Goal: Task Accomplishment & Management: Use online tool/utility

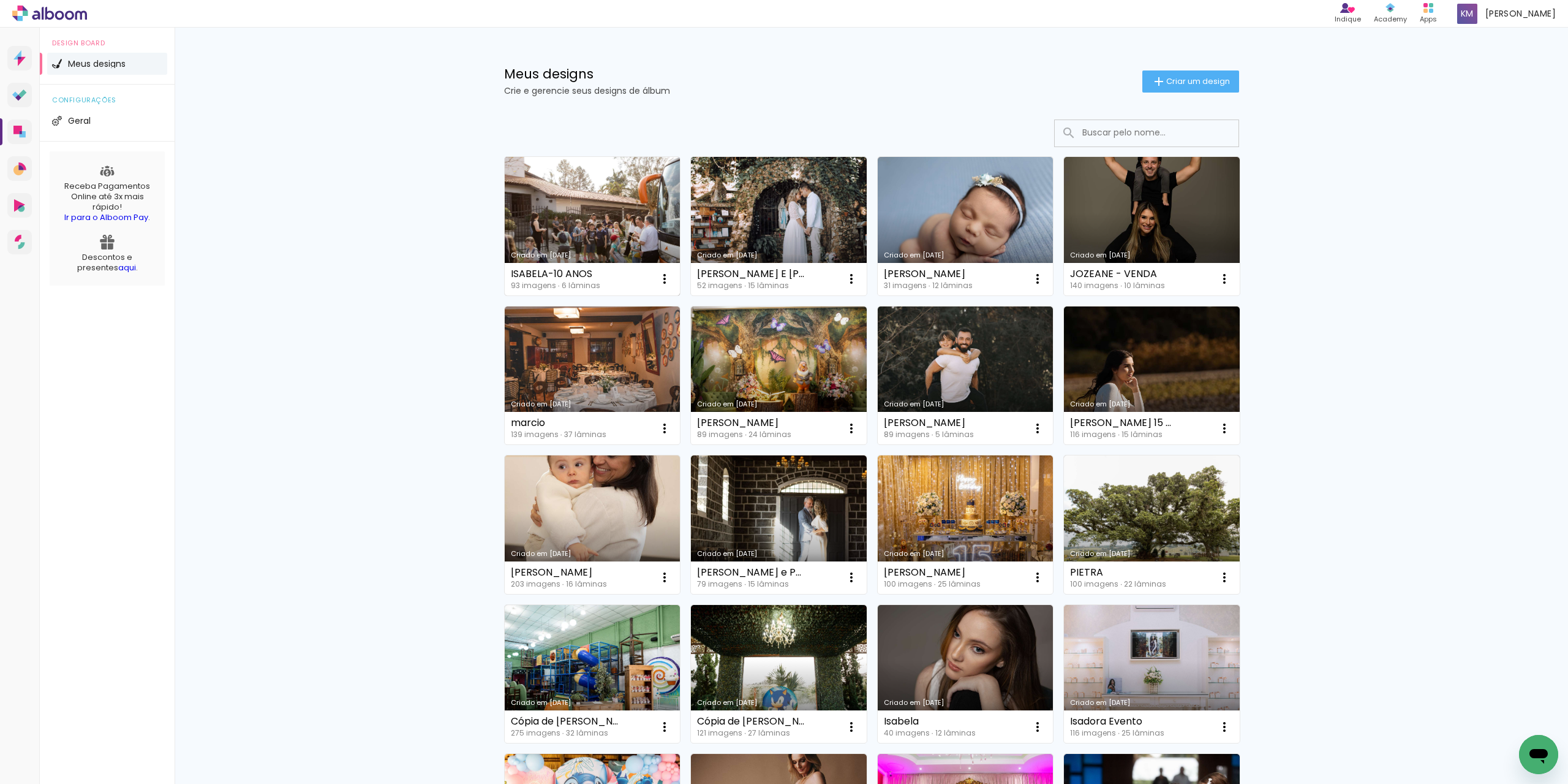
click at [584, 245] on link "Criado em [DATE]" at bounding box center [593, 226] width 176 height 139
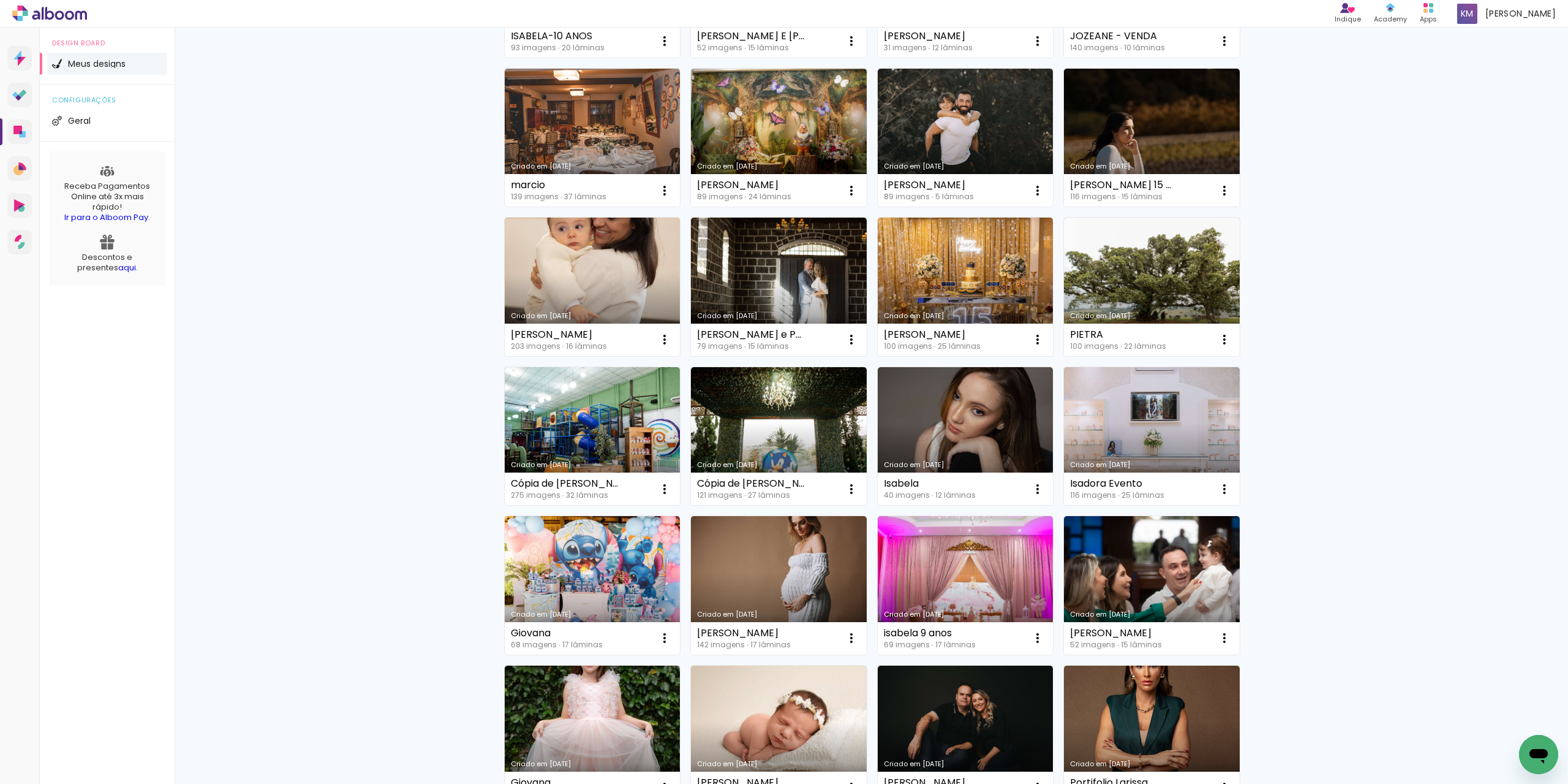
scroll to position [245, 0]
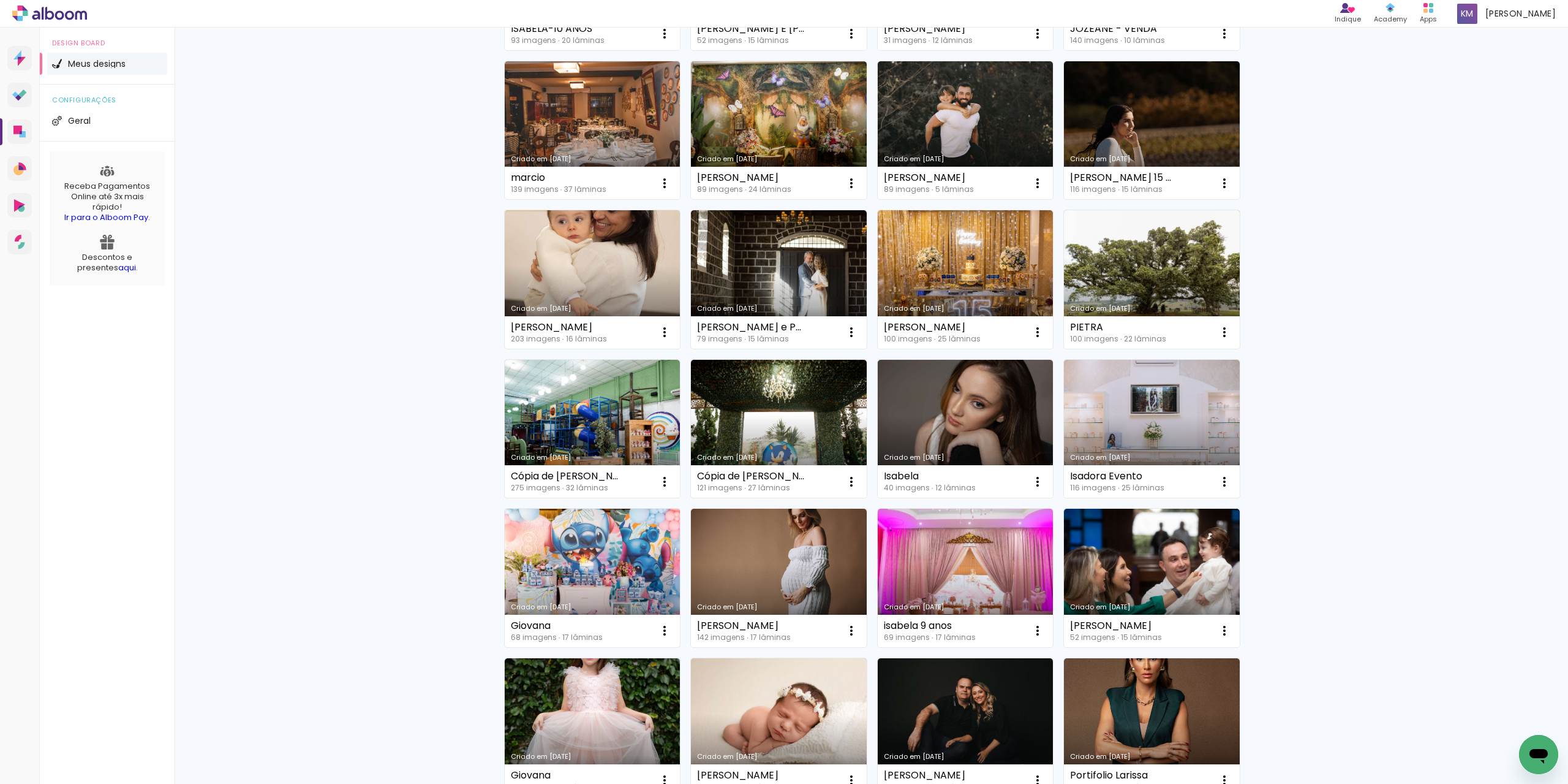
click at [639, 590] on link "Criado em [DATE]" at bounding box center [593, 578] width 176 height 139
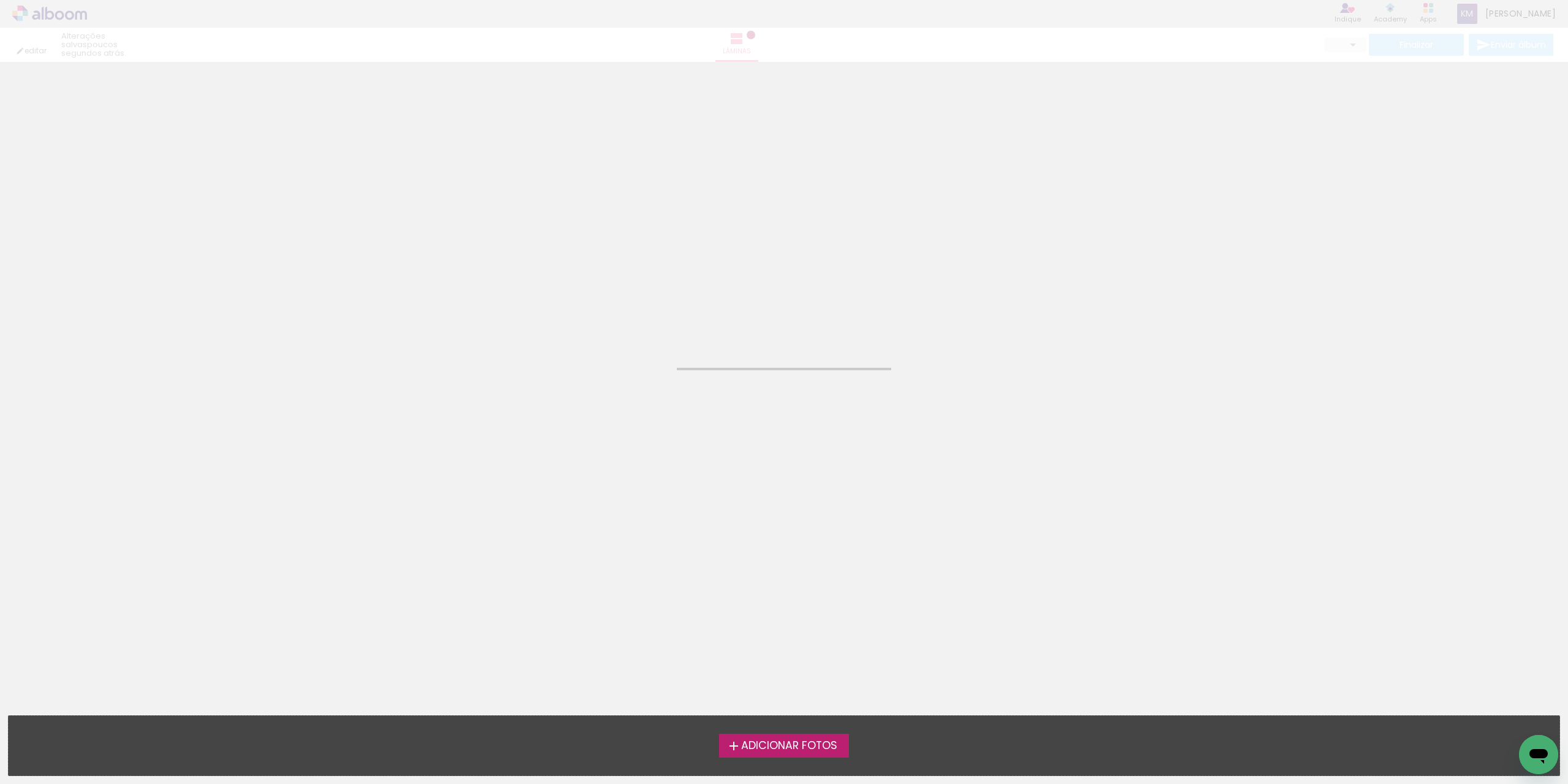
click at [772, 748] on span "Adicionar Fotos" at bounding box center [790, 746] width 96 height 11
click at [0, 0] on input "file" at bounding box center [0, 0] width 0 height 0
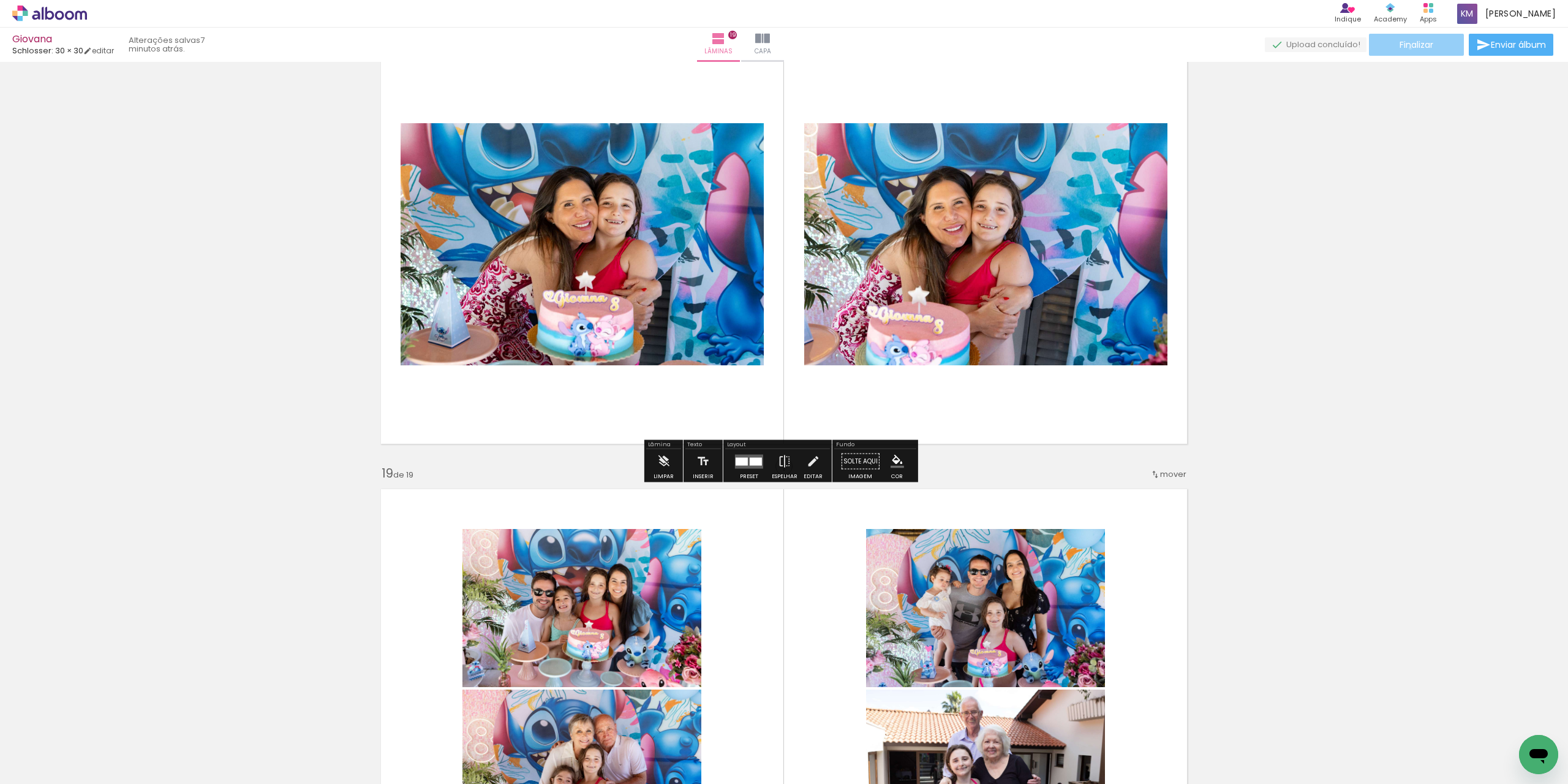
click at [1406, 48] on span "Finalizar" at bounding box center [1416, 44] width 34 height 9
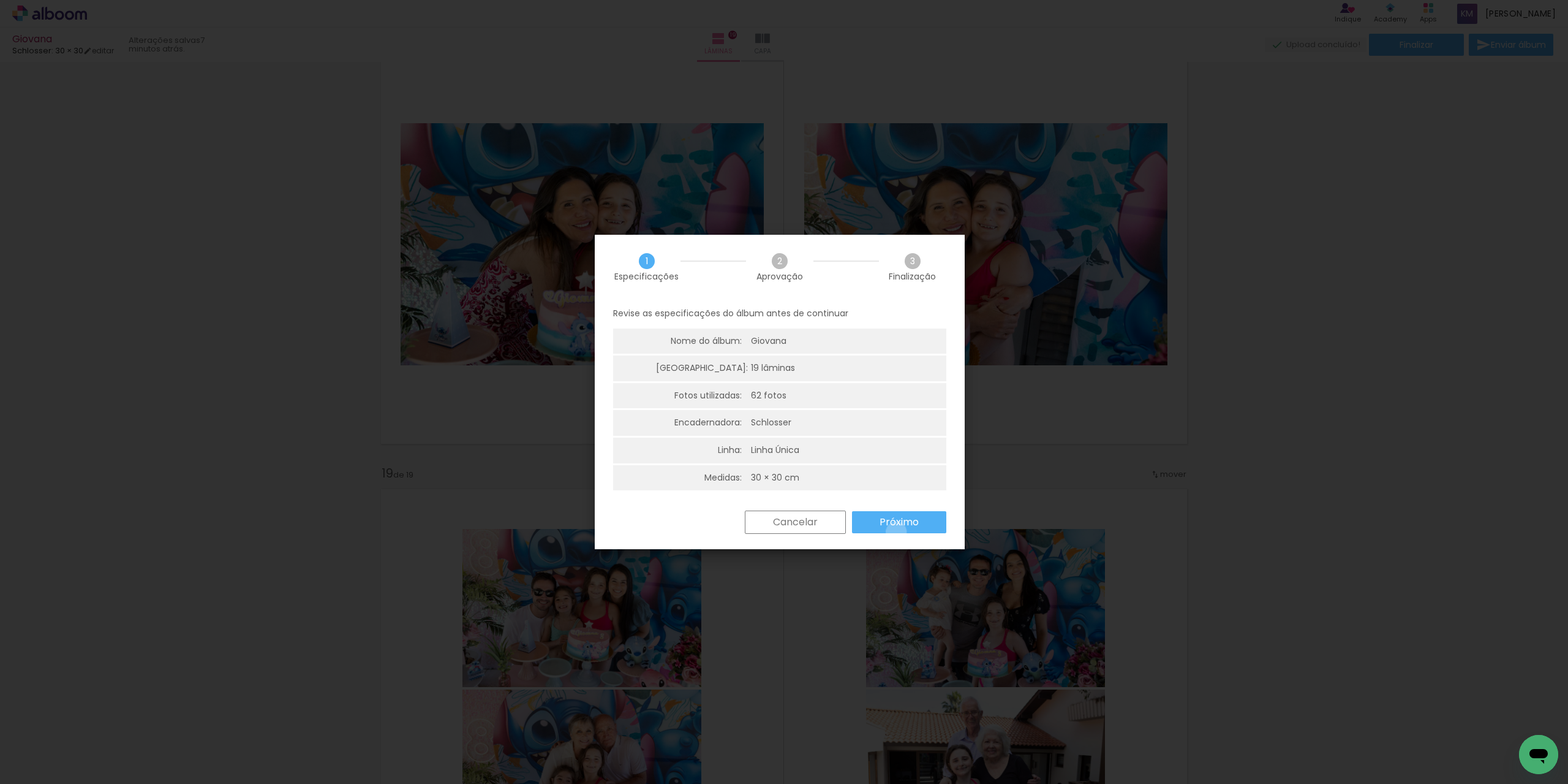
click at [896, 532] on paper-button "Próximo" at bounding box center [899, 522] width 94 height 22
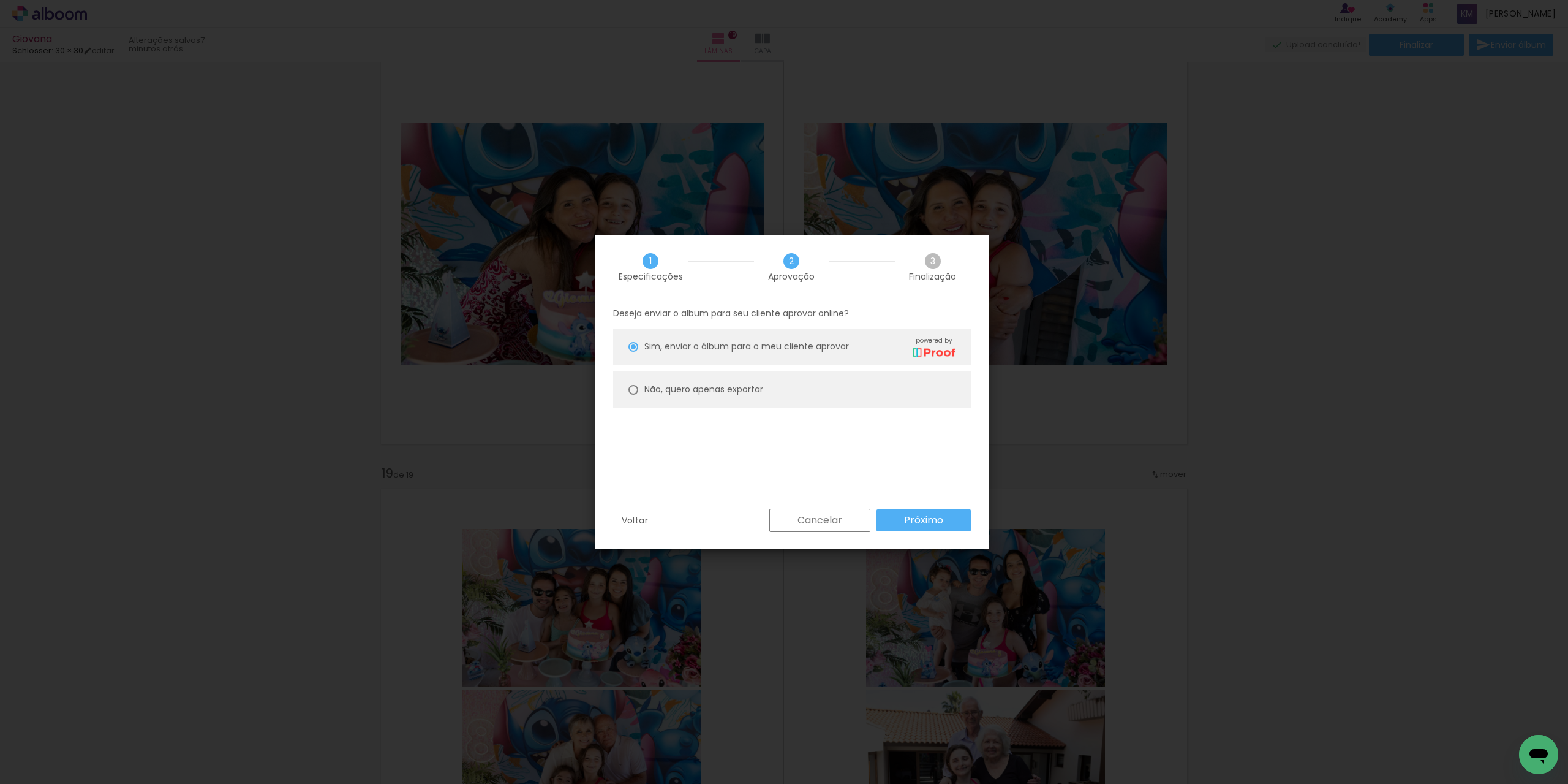
click at [634, 352] on div at bounding box center [633, 346] width 10 height 10
type paper-radio-button "on"
click at [0, 0] on slot "Próximo" at bounding box center [0, 0] width 0 height 0
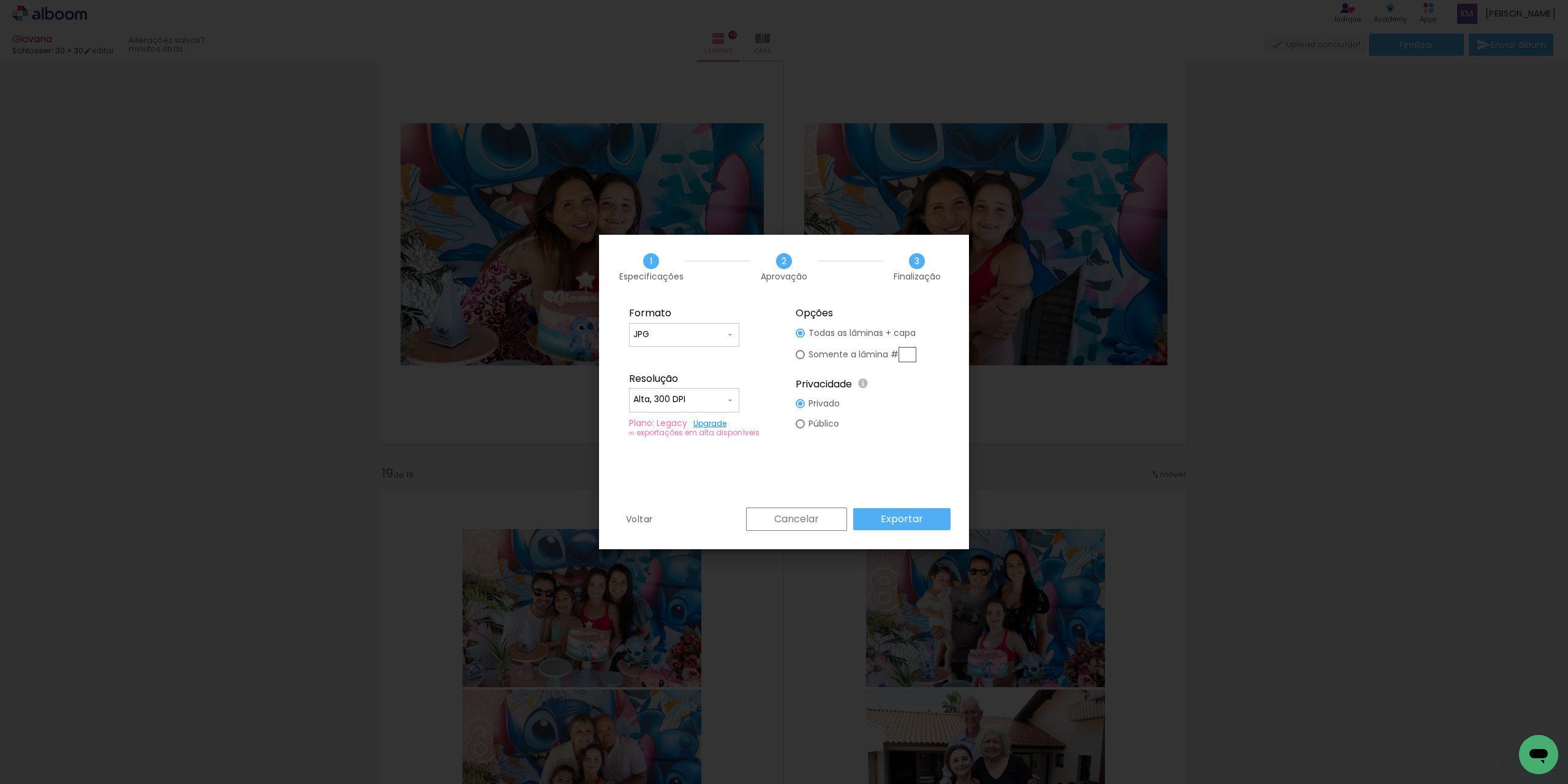
click at [682, 407] on div at bounding box center [685, 407] width 102 height 1
click at [0, 0] on slot "Baixa" at bounding box center [0, 0] width 0 height 0
type input "Baixa"
click at [0, 0] on slot "Exportar" at bounding box center [0, 0] width 0 height 0
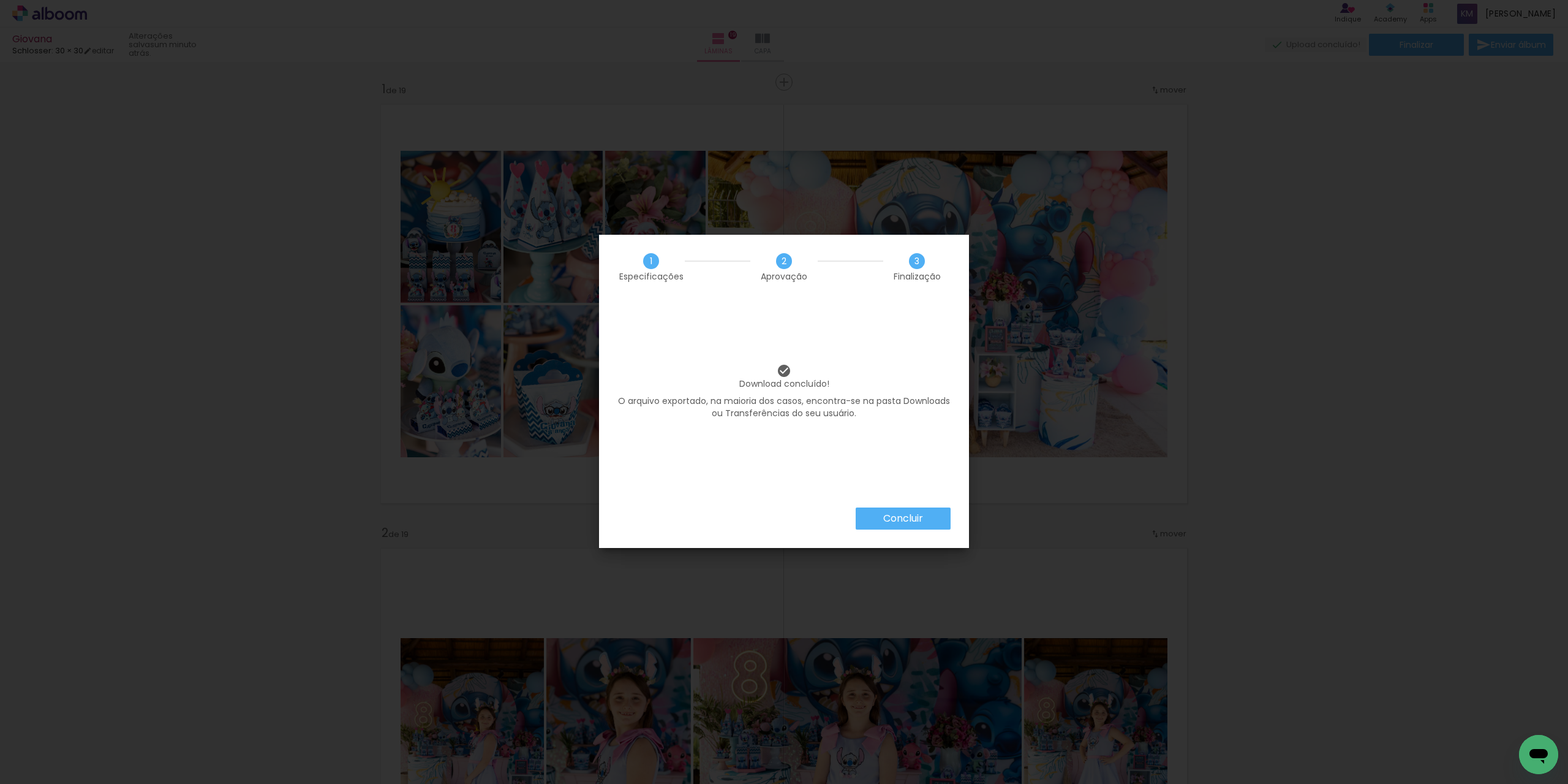
scroll to position [7602, 0]
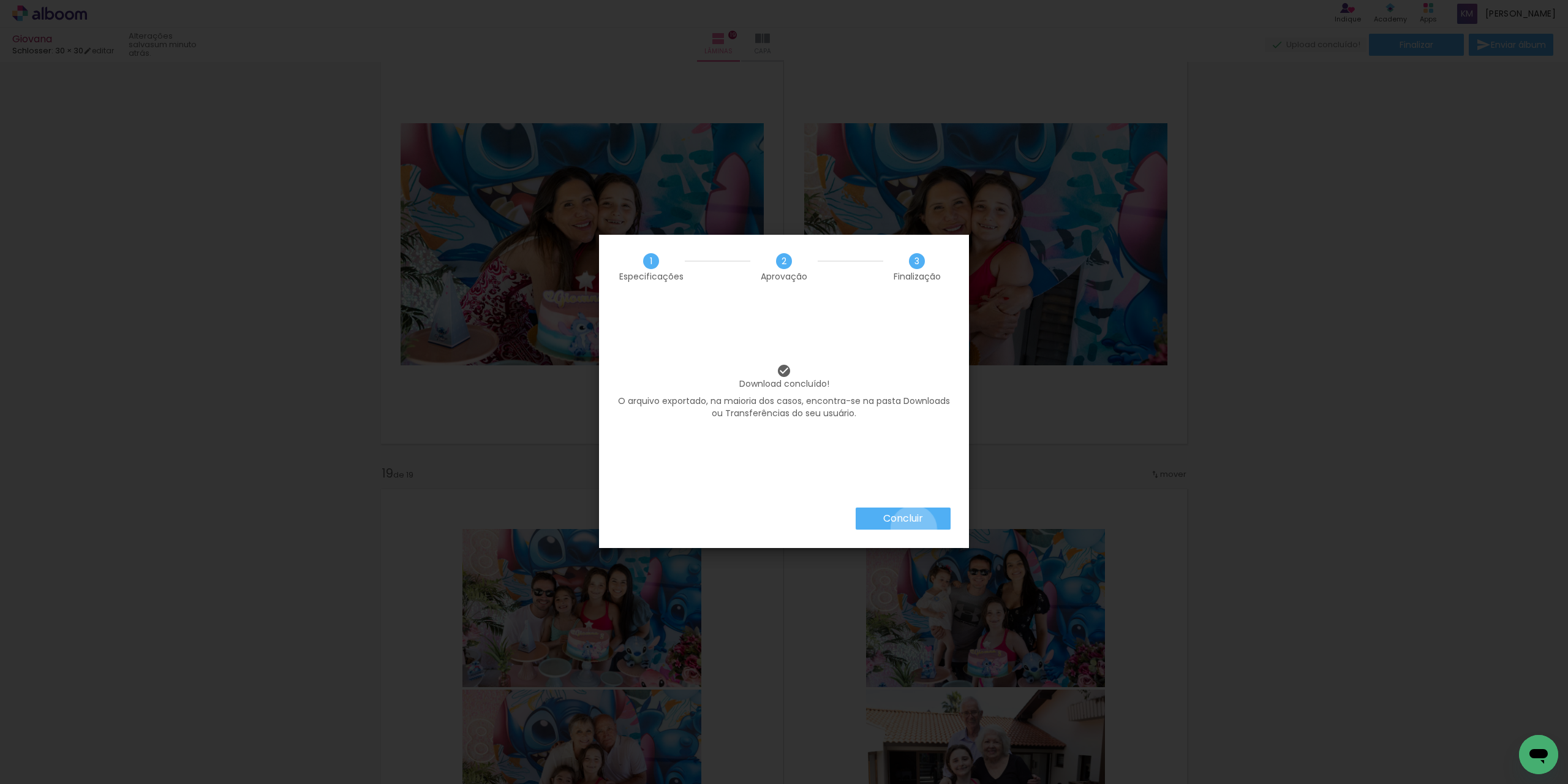
click at [913, 528] on paper-button "Concluir" at bounding box center [903, 518] width 95 height 22
